Goal: Transaction & Acquisition: Download file/media

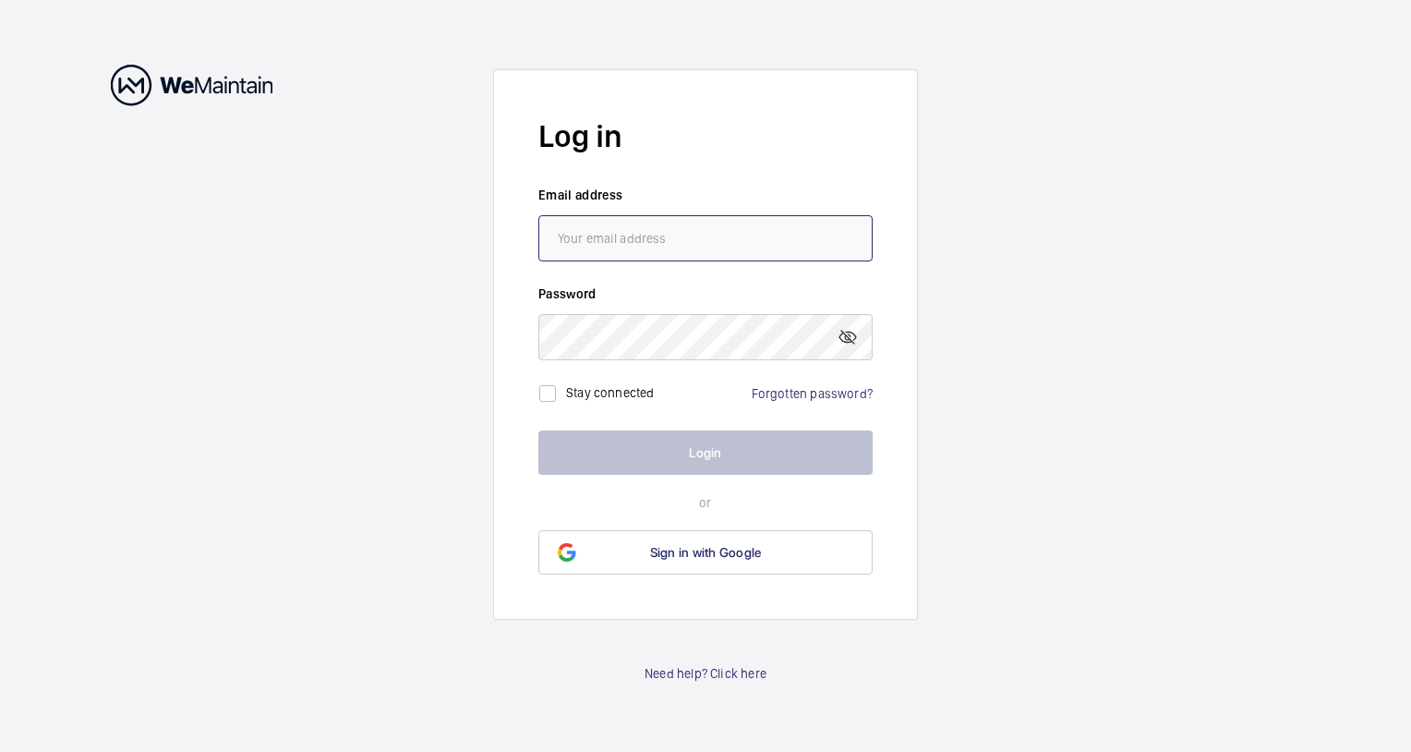
type input "[PERSON_NAME][EMAIL_ADDRESS][PERSON_NAME][DOMAIN_NAME]"
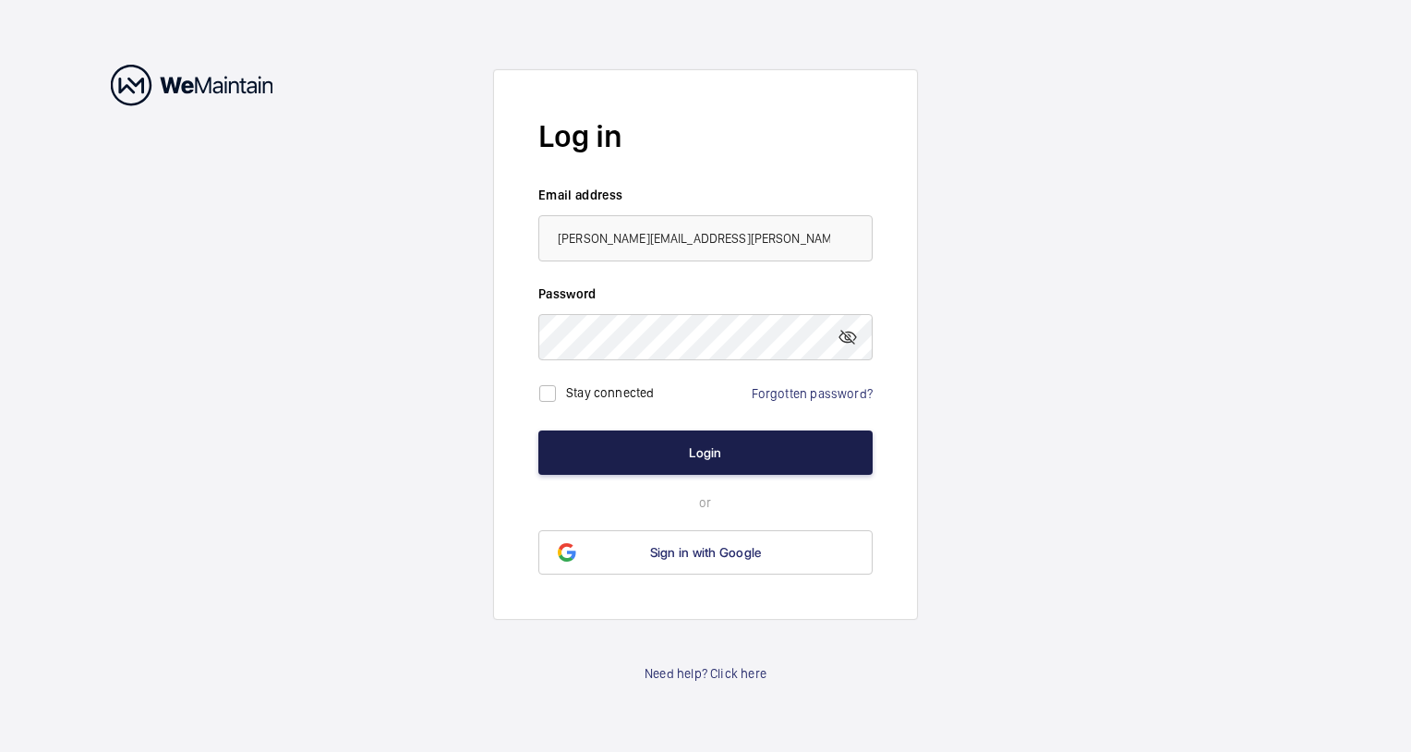
click at [718, 449] on button "Login" at bounding box center [705, 452] width 334 height 44
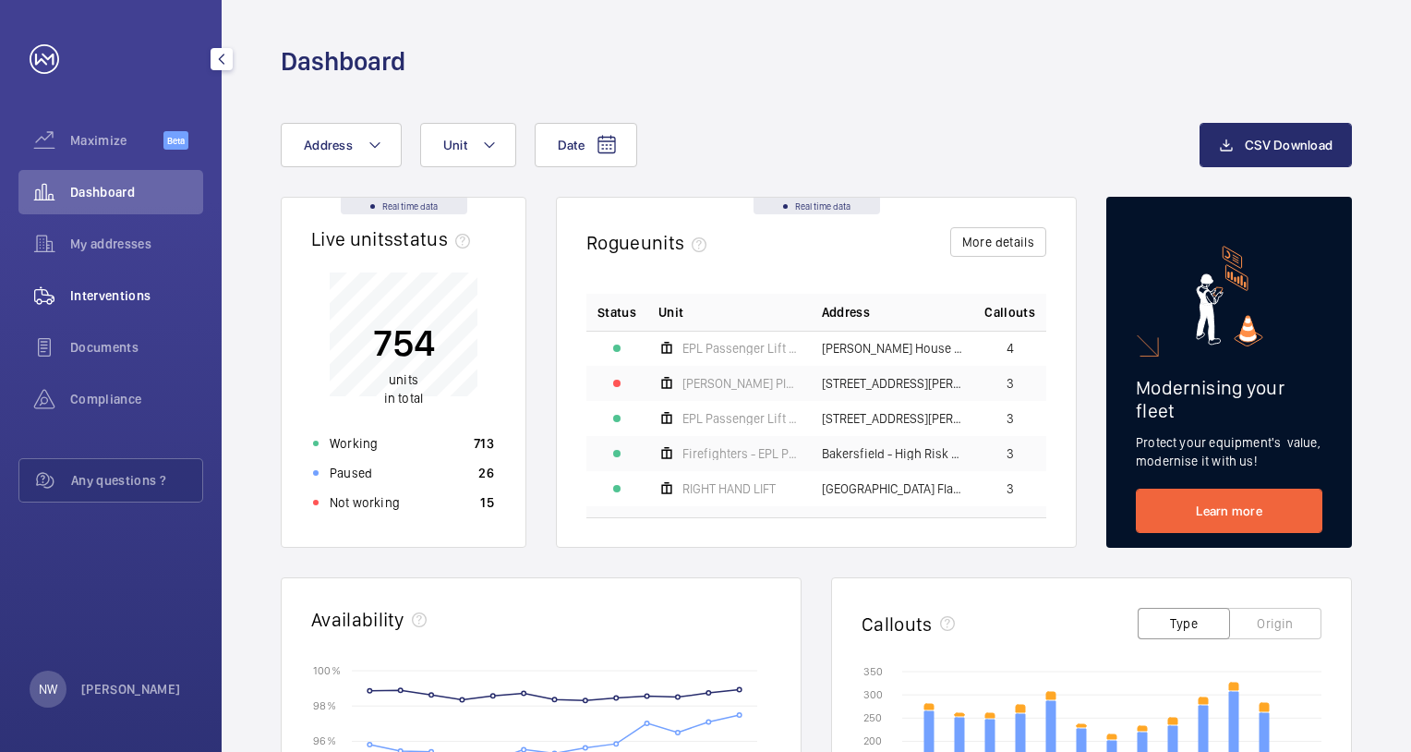
click at [136, 291] on span "Interventions" at bounding box center [136, 295] width 133 height 18
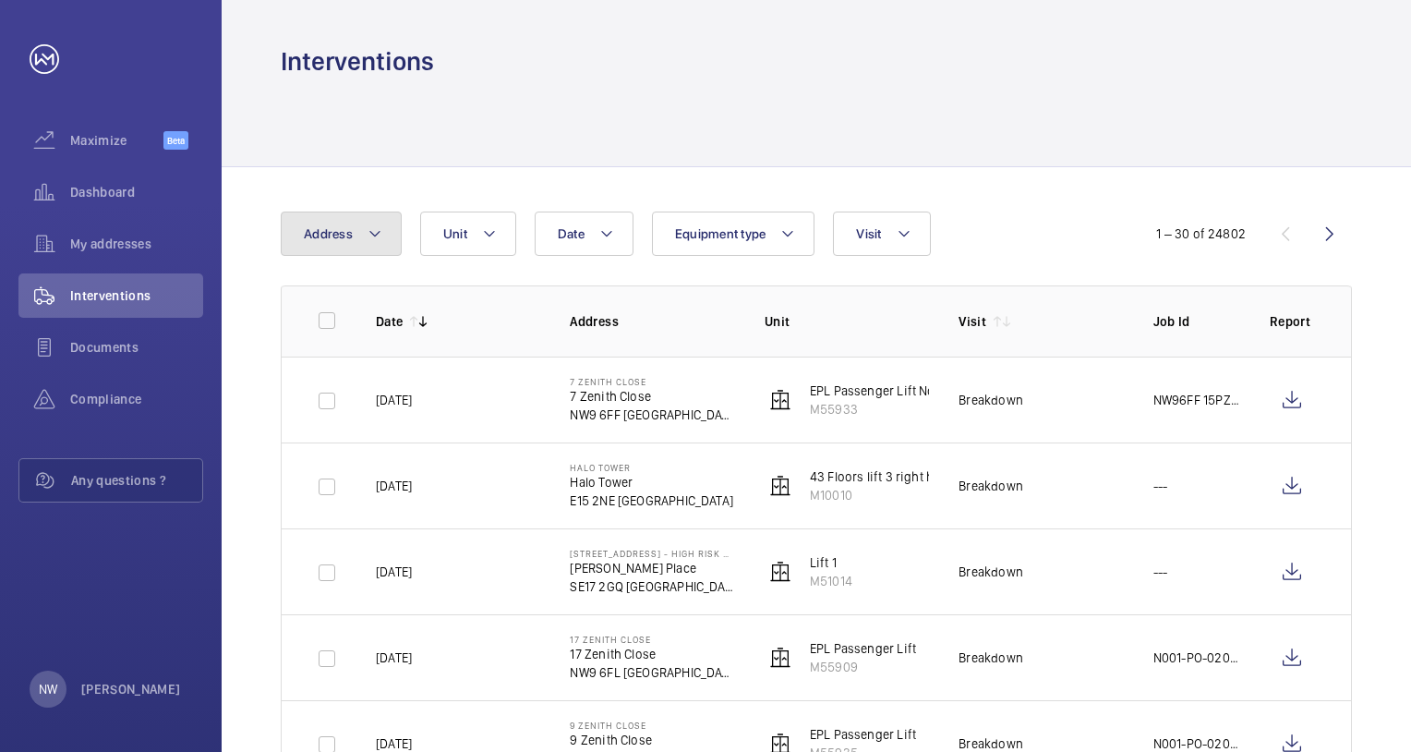
click at [371, 229] on mat-icon at bounding box center [375, 234] width 15 height 22
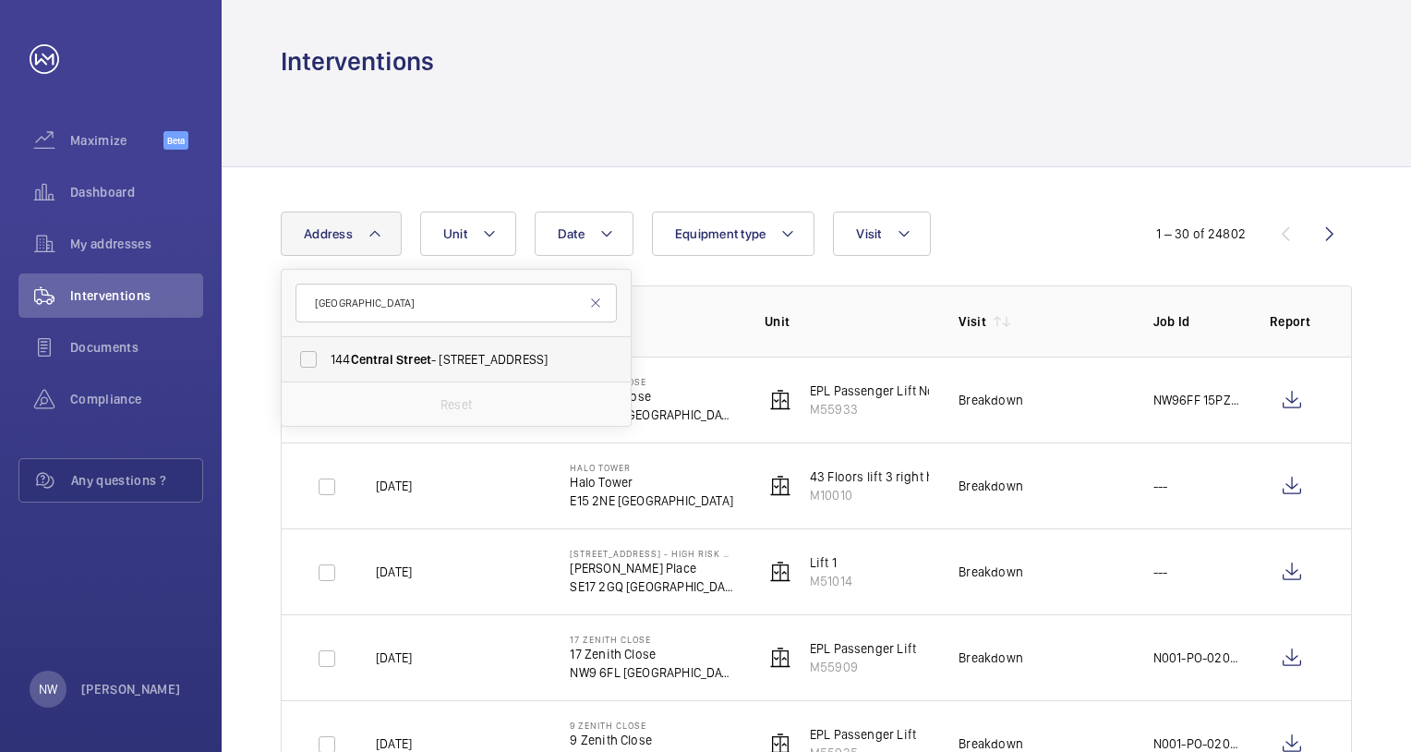
type input "[GEOGRAPHIC_DATA]"
click at [478, 358] on span "[STREET_ADDRESS]" at bounding box center [458, 359] width 254 height 18
click at [327, 358] on input "[STREET_ADDRESS]" at bounding box center [308, 359] width 37 height 37
checkbox input "true"
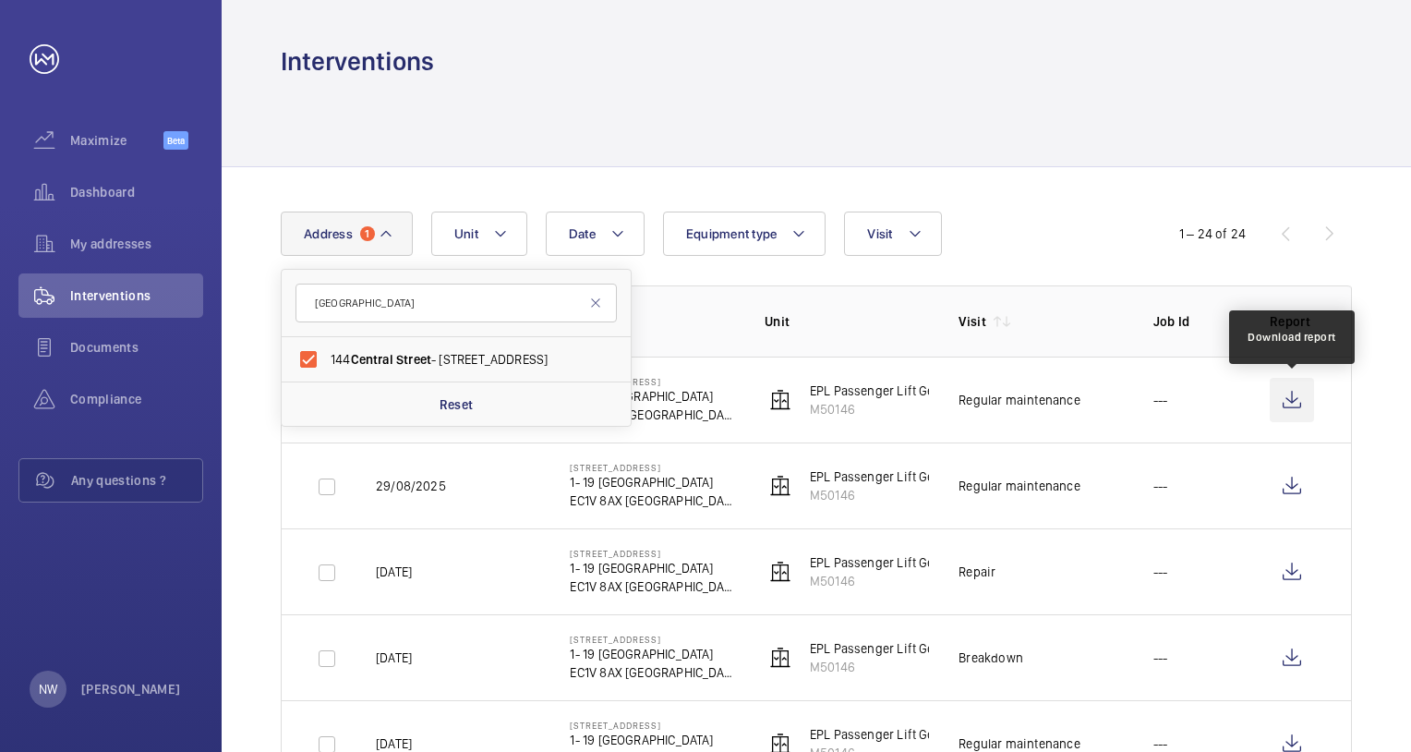
click at [1289, 401] on wm-front-icon-button at bounding box center [1292, 400] width 44 height 44
